Goal: Transaction & Acquisition: Download file/media

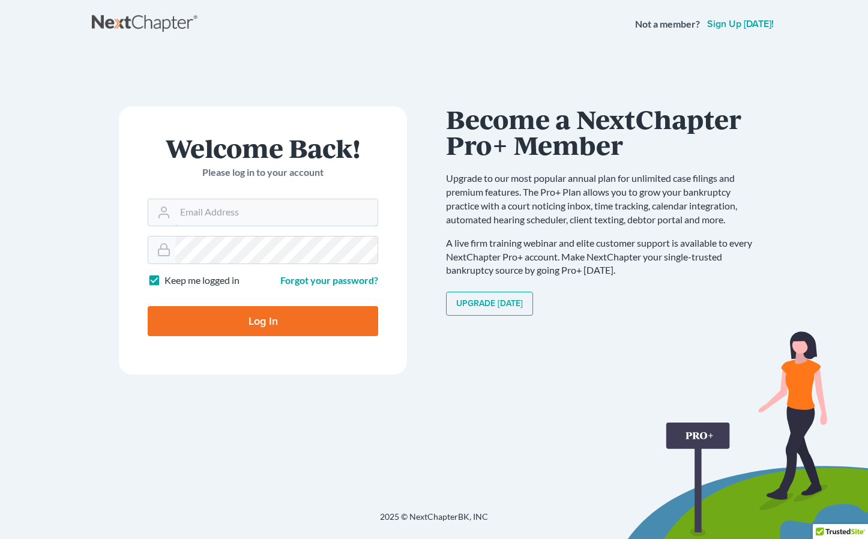
type input "[EMAIL_ADDRESS][DOMAIN_NAME]"
click at [218, 305] on div "Log In" at bounding box center [263, 316] width 230 height 40
click at [214, 331] on input "Log In" at bounding box center [263, 321] width 230 height 30
type input "Thinking..."
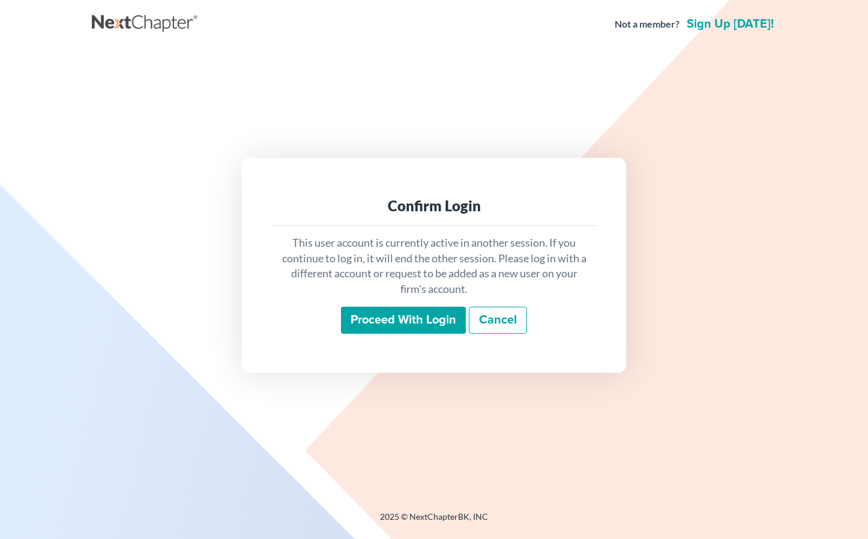
click at [399, 317] on input "Proceed with login" at bounding box center [403, 321] width 125 height 28
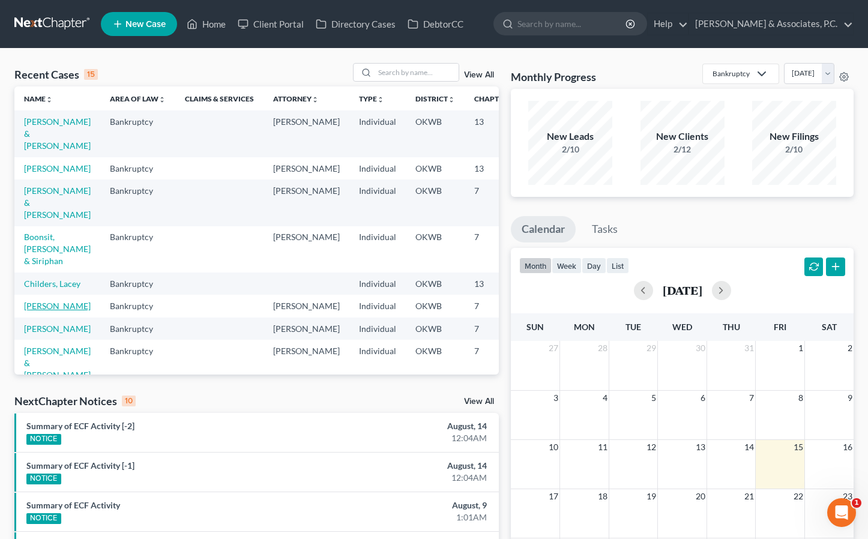
click at [40, 311] on link "Bowman, Brooks" at bounding box center [57, 306] width 67 height 10
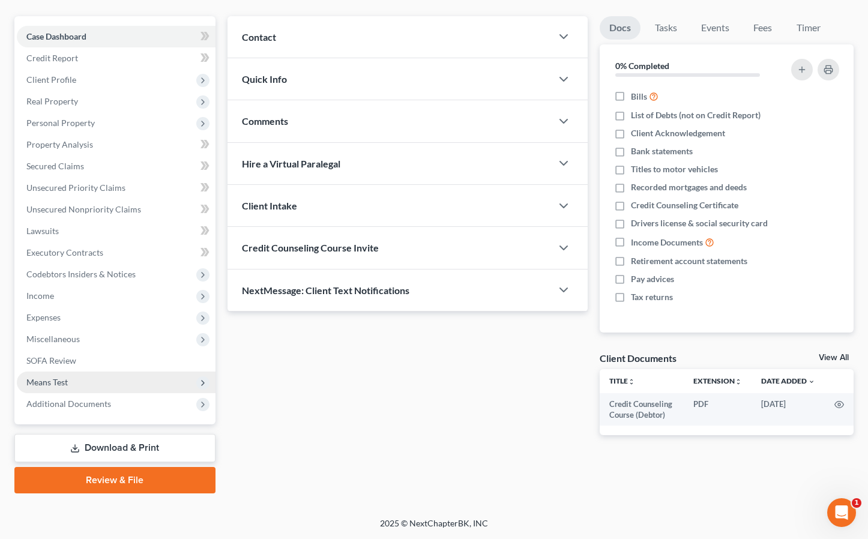
scroll to position [99, 0]
click at [132, 444] on link "Download & Print" at bounding box center [114, 448] width 201 height 28
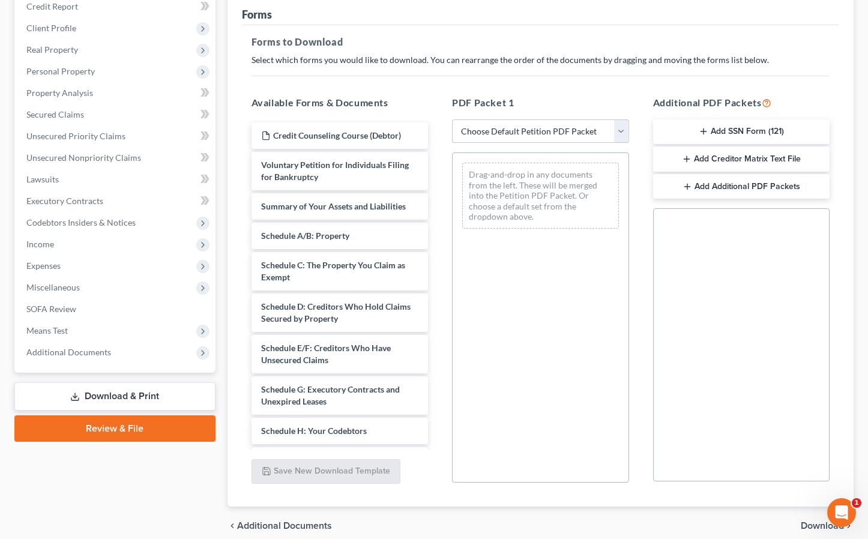
scroll to position [152, 0]
select select "0"
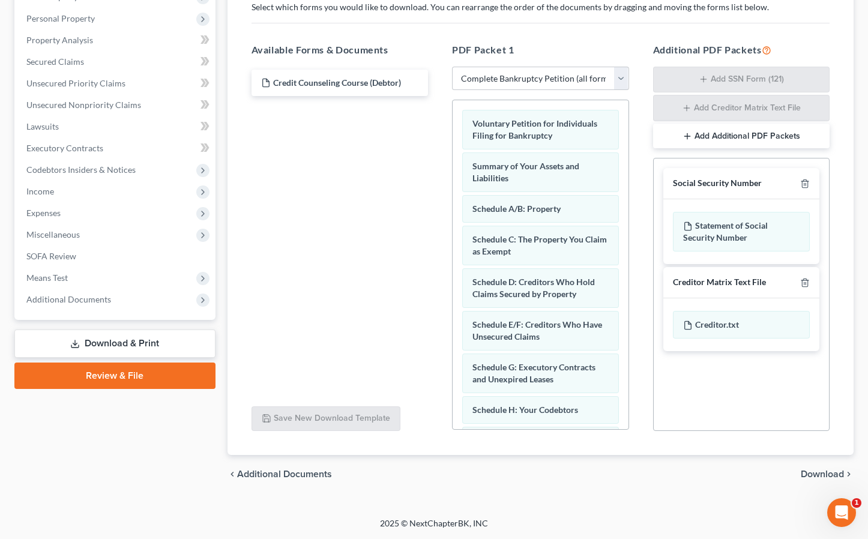
click at [825, 473] on span "Download" at bounding box center [822, 474] width 43 height 10
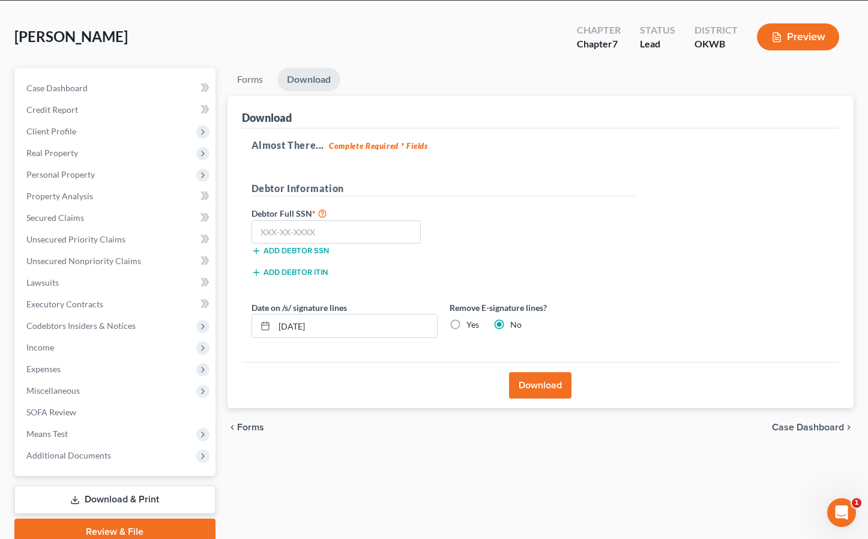
scroll to position [47, 0]
click at [466, 324] on label "Yes" at bounding box center [472, 325] width 13 height 12
click at [471, 324] on input "Yes" at bounding box center [475, 323] width 8 height 8
radio input "true"
radio input "false"
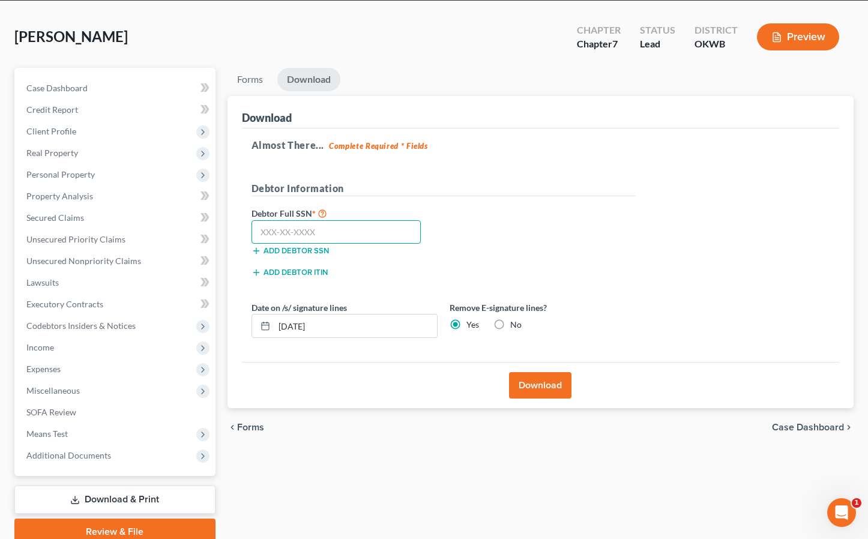
click at [350, 235] on input "text" at bounding box center [336, 232] width 170 height 24
type input "458-29-8950"
click at [302, 325] on input "08/15/2025" at bounding box center [355, 325] width 163 height 23
type input "08/18/2025"
click at [523, 385] on button "Download" at bounding box center [540, 385] width 62 height 26
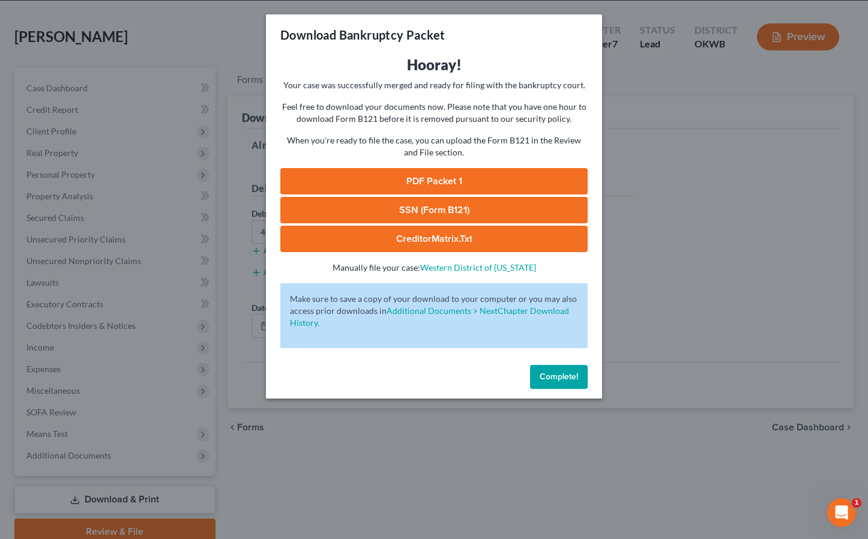
click at [421, 176] on link "PDF Packet 1" at bounding box center [433, 181] width 307 height 26
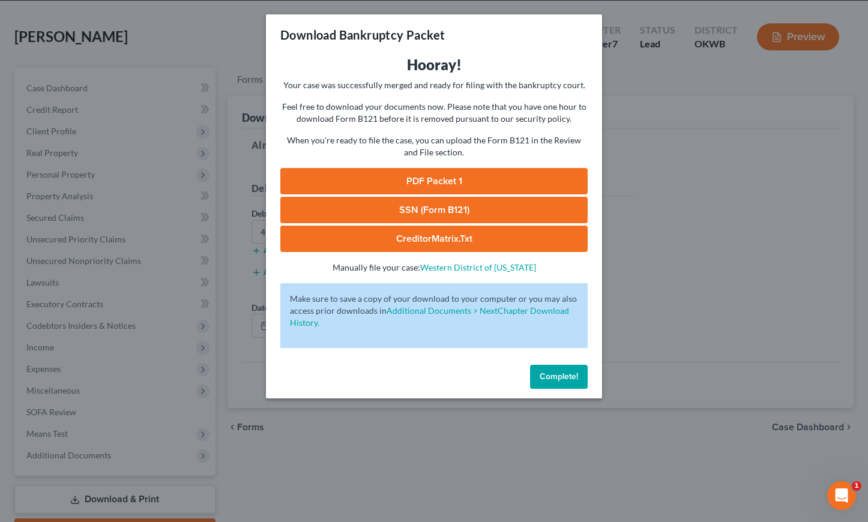
click at [396, 211] on link "SSN (Form B121)" at bounding box center [433, 210] width 307 height 26
click at [435, 241] on link "CreditorMatrix.txt" at bounding box center [433, 239] width 307 height 26
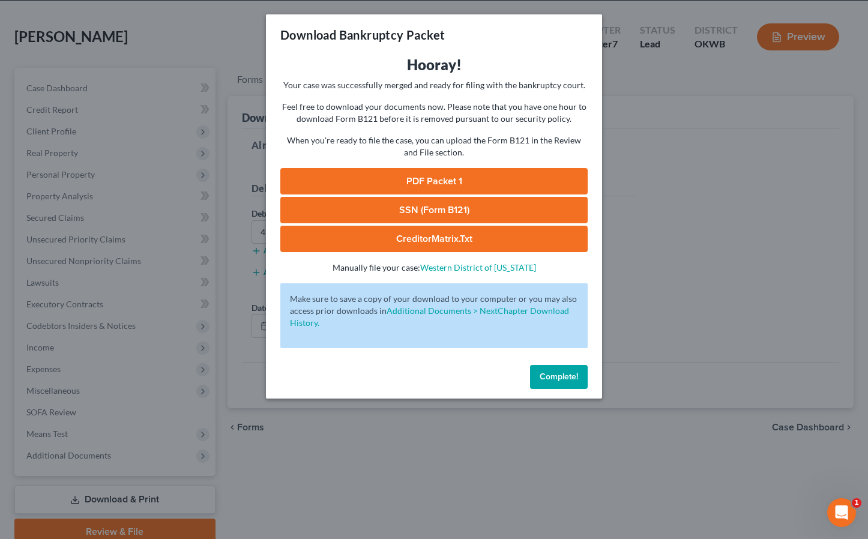
click at [550, 390] on div "Complete!" at bounding box center [434, 379] width 336 height 38
click at [552, 382] on button "Complete!" at bounding box center [559, 377] width 58 height 24
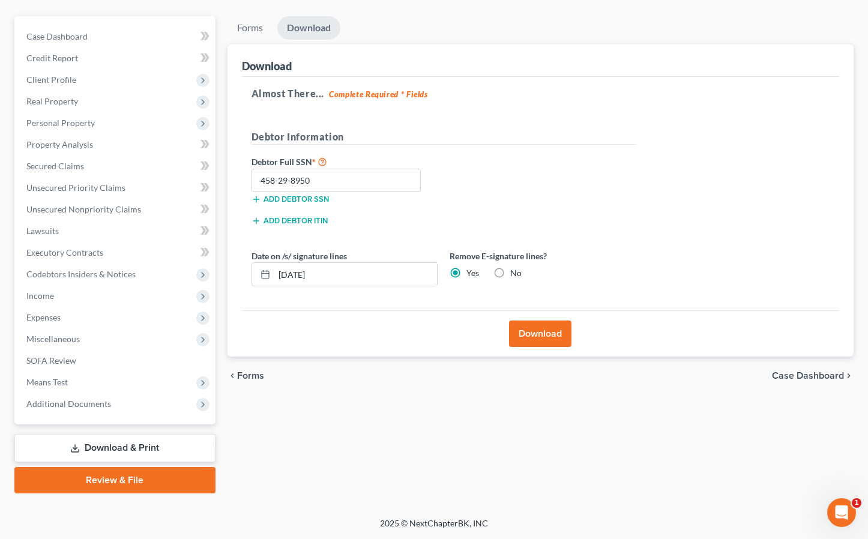
scroll to position [99, 0]
